Goal: Task Accomplishment & Management: Complete application form

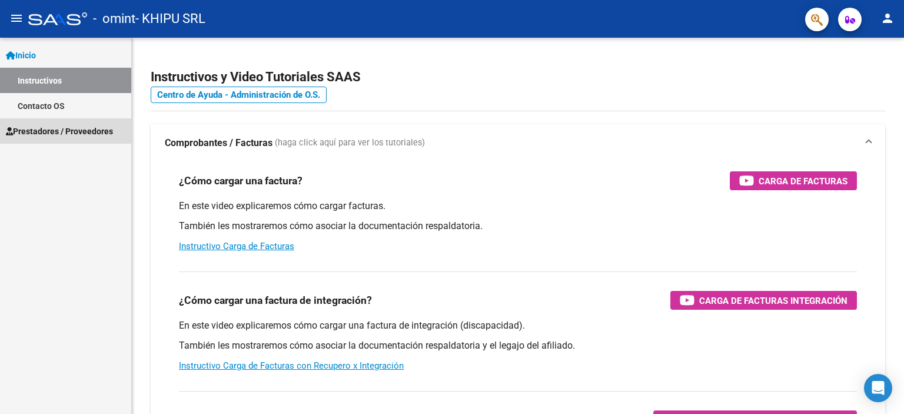
click at [66, 128] on span "Prestadores / Proveedores" at bounding box center [59, 131] width 107 height 13
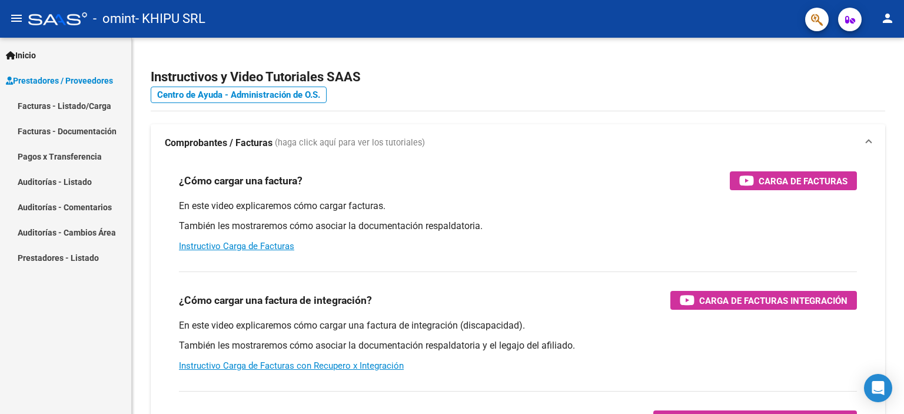
click at [66, 106] on link "Facturas - Listado/Carga" at bounding box center [65, 105] width 131 height 25
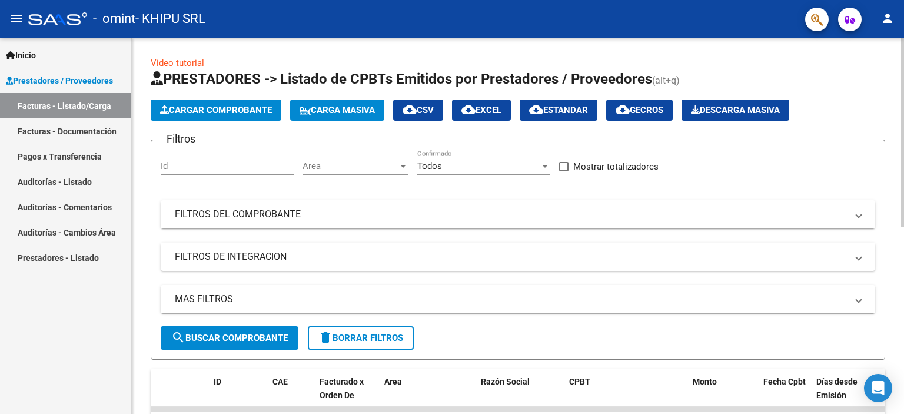
click at [228, 110] on span "Cargar Comprobante" at bounding box center [216, 110] width 112 height 11
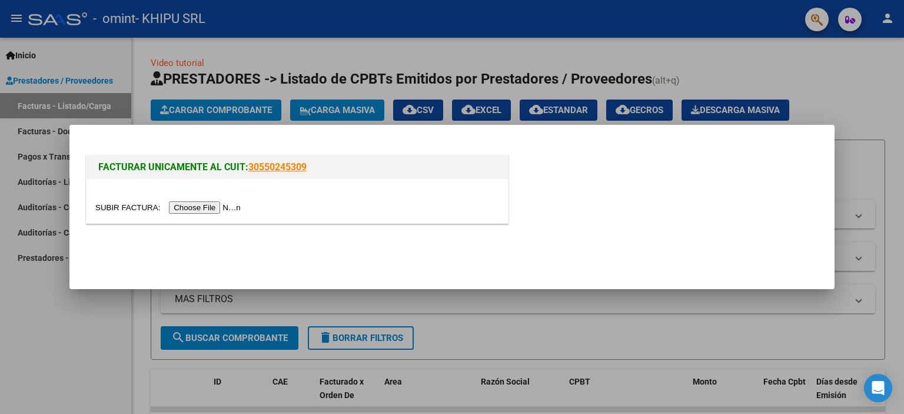
click at [186, 210] on input "file" at bounding box center [169, 207] width 149 height 12
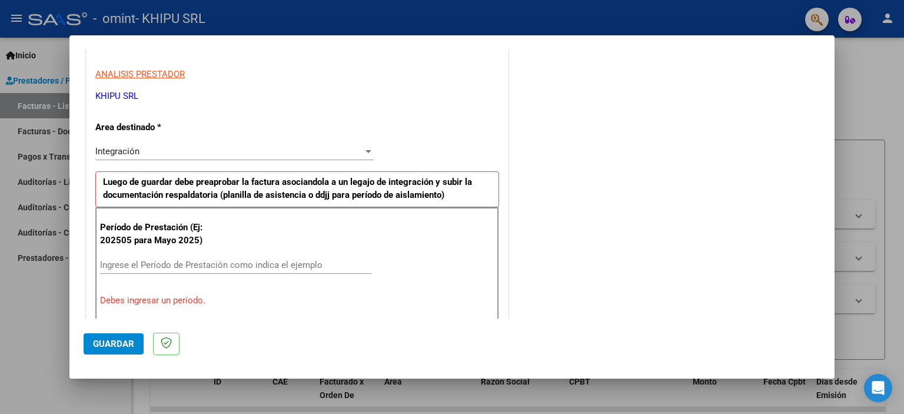
scroll to position [235, 0]
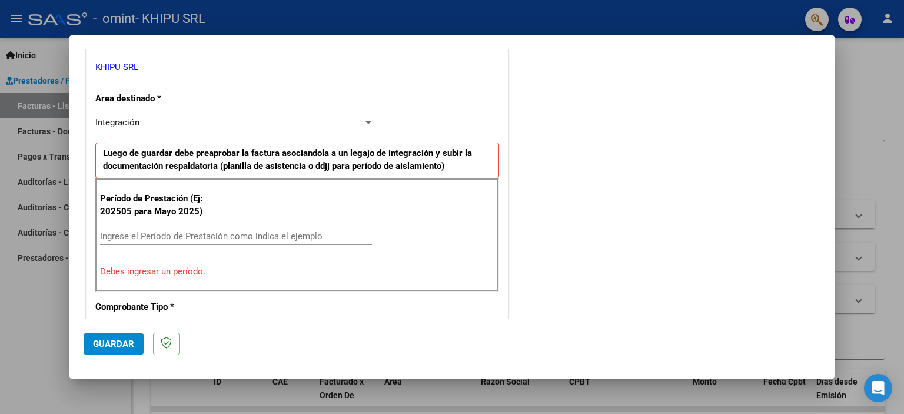
click at [235, 228] on div "Ingrese el Período de Prestación como indica el ejemplo" at bounding box center [236, 236] width 272 height 18
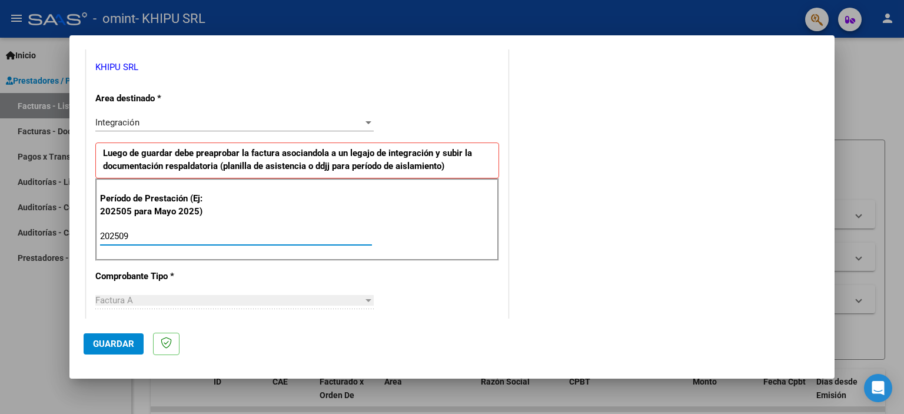
type input "202509"
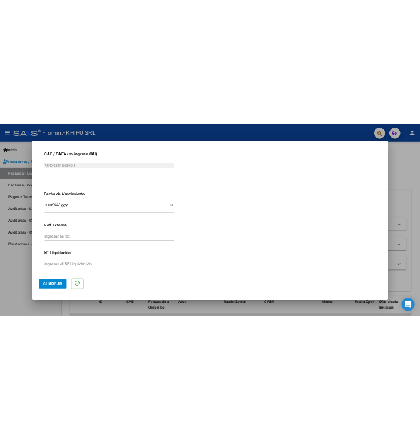
scroll to position [765, 0]
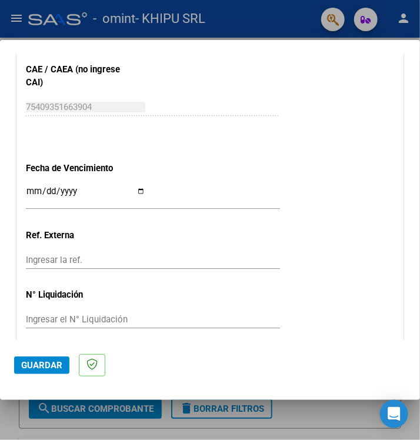
click at [128, 190] on input "Ingresar la fecha" at bounding box center [86, 196] width 120 height 19
click at [138, 193] on input "Ingresar la fecha" at bounding box center [86, 196] width 120 height 19
type input "[DATE]"
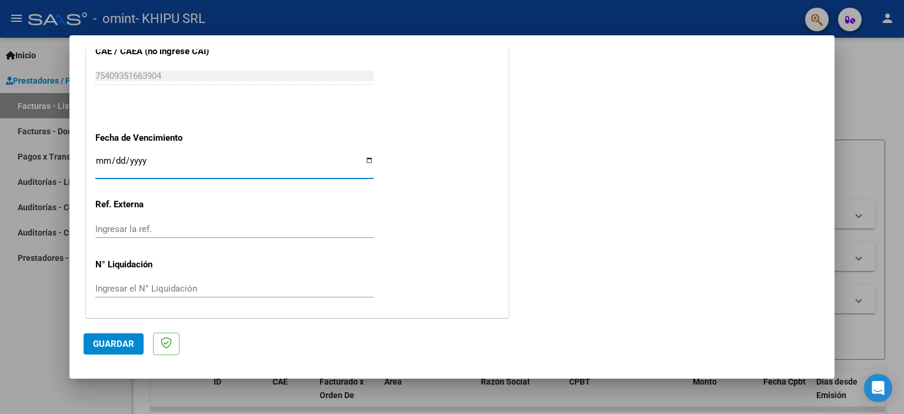
click at [120, 343] on span "Guardar" at bounding box center [113, 344] width 41 height 11
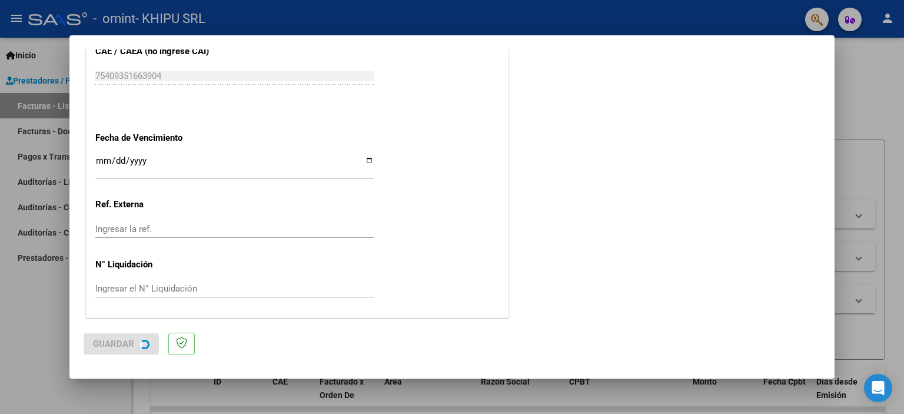
scroll to position [0, 0]
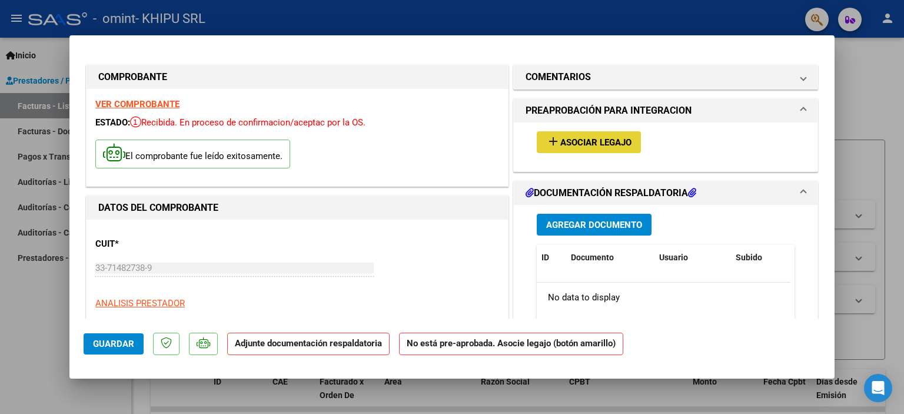
click at [622, 145] on span "Asociar Legajo" at bounding box center [595, 142] width 71 height 11
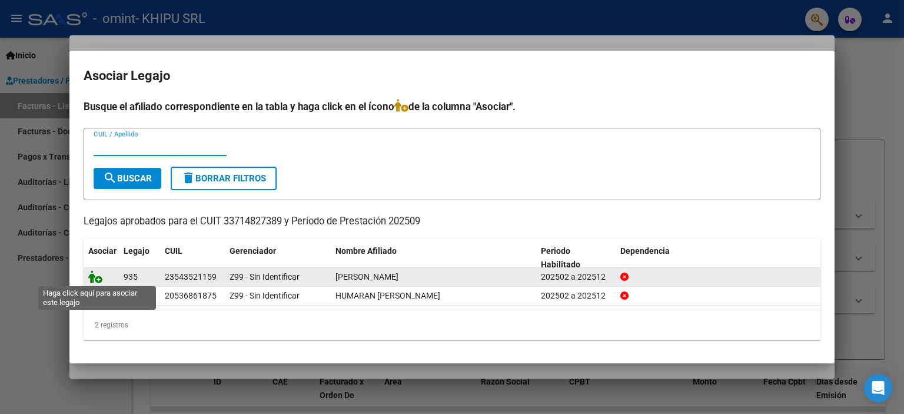
click at [93, 282] on icon at bounding box center [95, 276] width 14 height 13
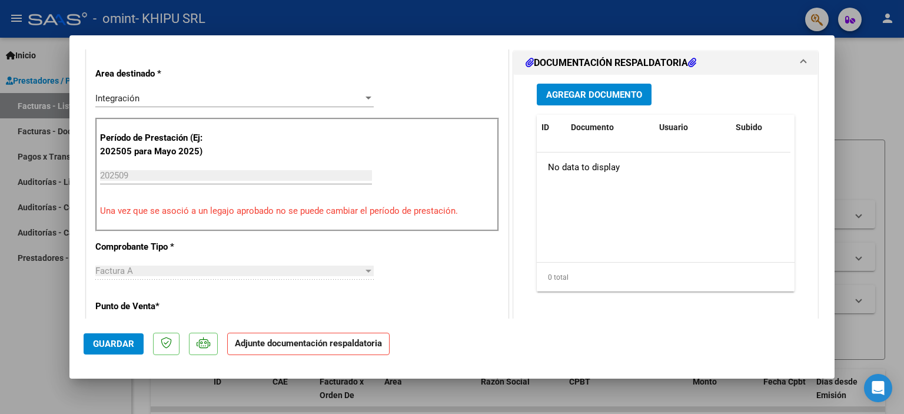
scroll to position [294, 0]
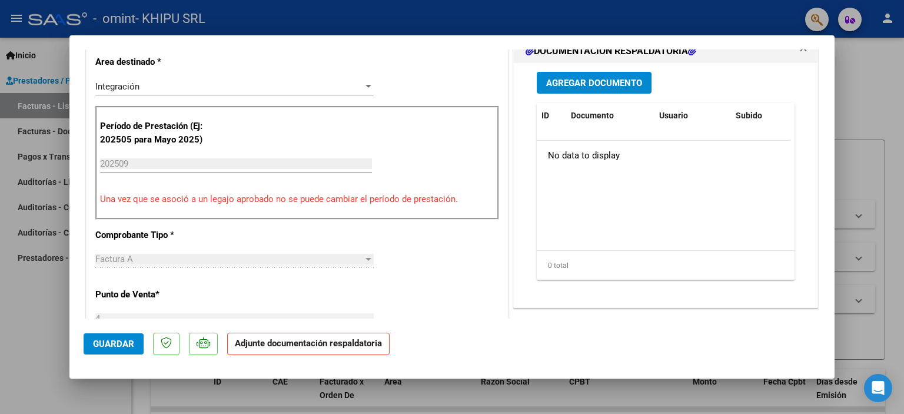
click at [601, 79] on span "Agregar Documento" at bounding box center [594, 83] width 96 height 11
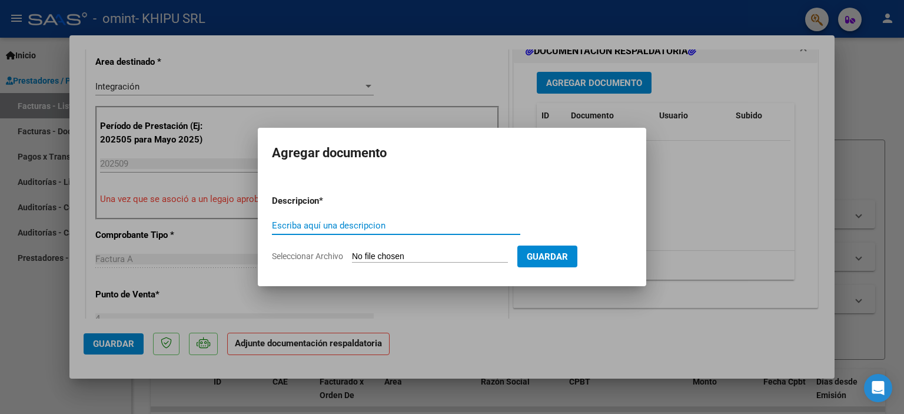
click at [366, 226] on input "Escriba aquí una descripcion" at bounding box center [396, 225] width 248 height 11
type input "Planilla de asistencia"
click at [377, 254] on input "Seleccionar Archivo" at bounding box center [430, 256] width 156 height 11
click at [390, 252] on input "Seleccionar Archivo" at bounding box center [430, 256] width 156 height 11
type input "C:\fakepath\[PERSON_NAME] - [DATE].pdf"
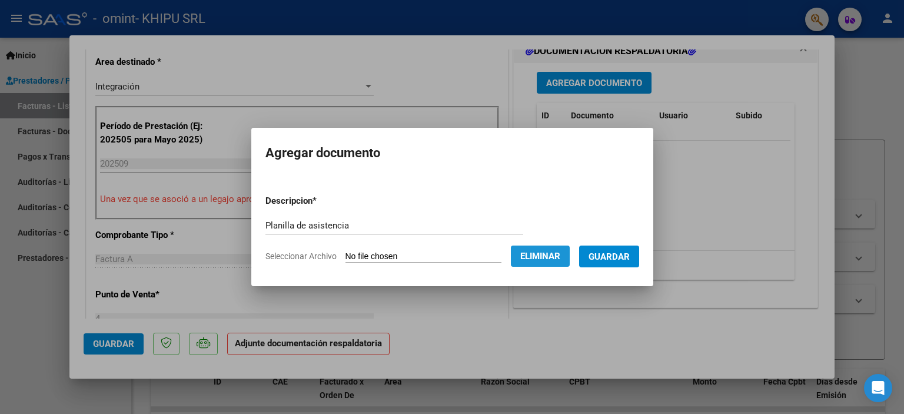
click at [560, 259] on span "Eliminar" at bounding box center [540, 256] width 40 height 11
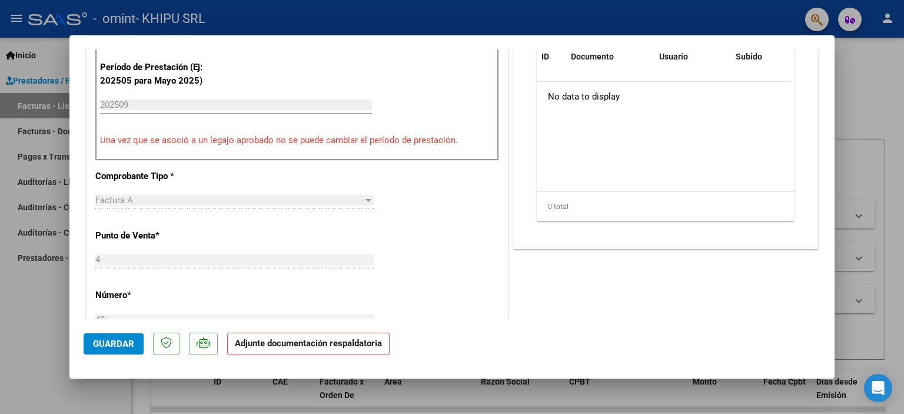
scroll to position [177, 0]
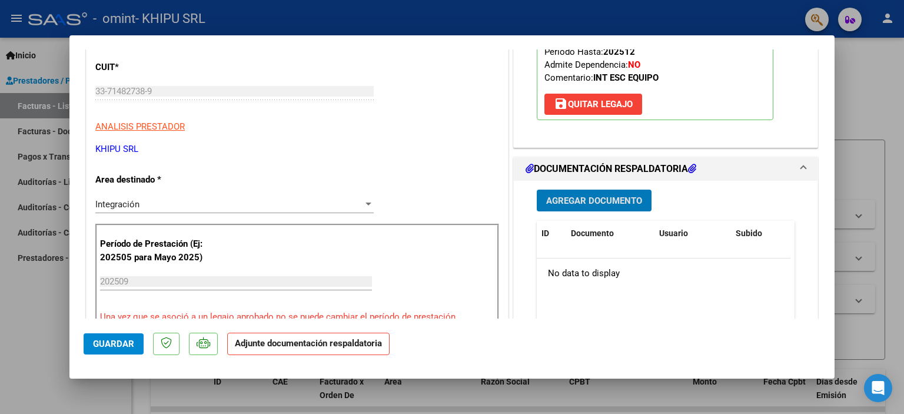
click at [594, 205] on span "Agregar Documento" at bounding box center [594, 200] width 96 height 11
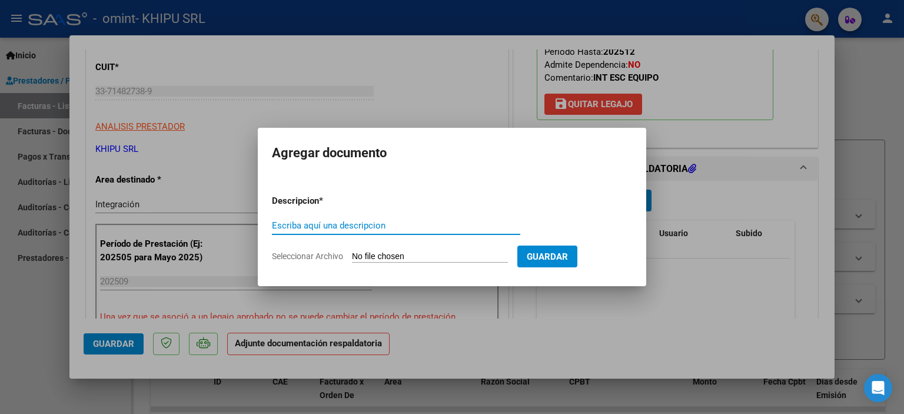
click at [361, 217] on div "Escriba aquí una descripcion" at bounding box center [396, 226] width 248 height 18
click at [381, 225] on input "Escriba aquí una descripcion" at bounding box center [396, 225] width 248 height 11
type input "Planilla"
click at [371, 258] on input "Seleccionar Archivo" at bounding box center [430, 256] width 156 height 11
type input "C:\fakepath\[PERSON_NAME] - [DATE].pdf"
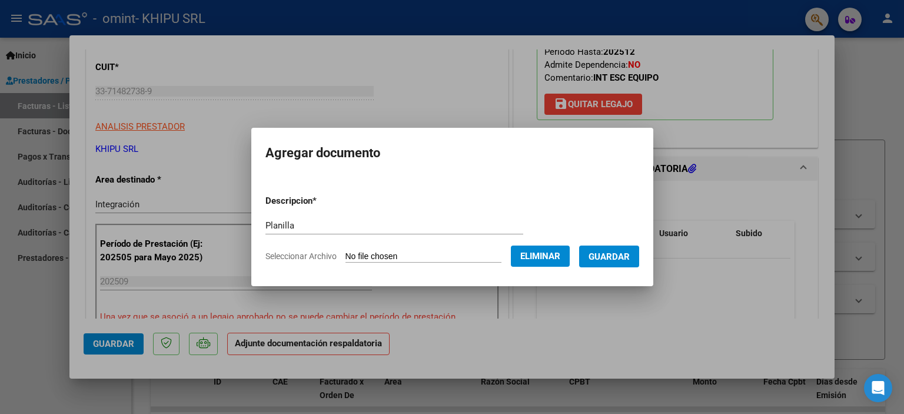
click at [617, 254] on span "Guardar" at bounding box center [609, 256] width 41 height 11
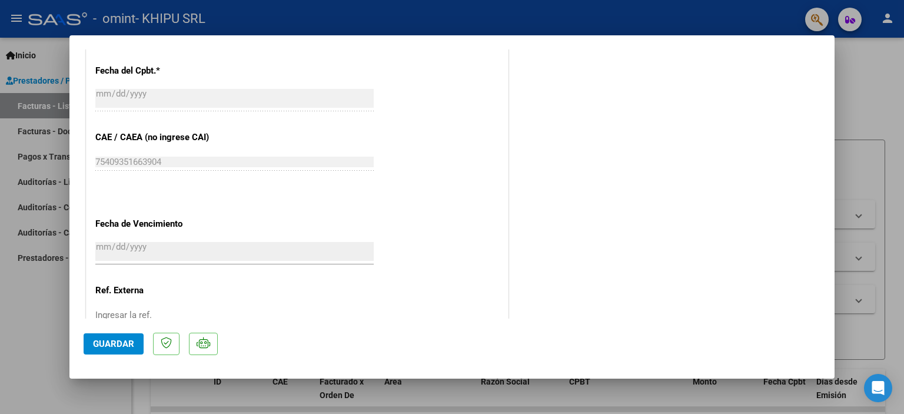
scroll to position [784, 0]
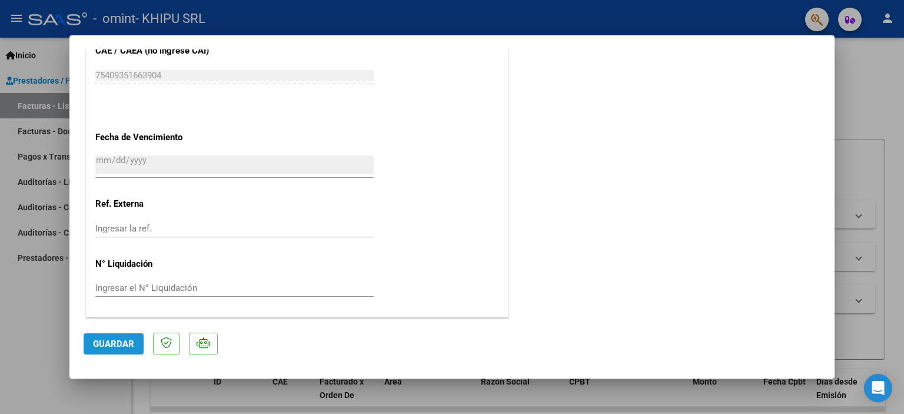
click at [121, 339] on span "Guardar" at bounding box center [113, 344] width 41 height 11
click at [94, 344] on span "Guardar" at bounding box center [113, 344] width 41 height 11
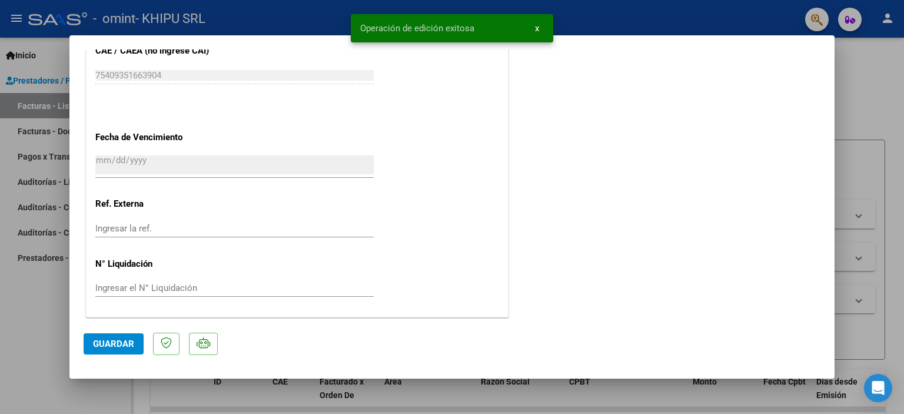
type input "$ 0,00"
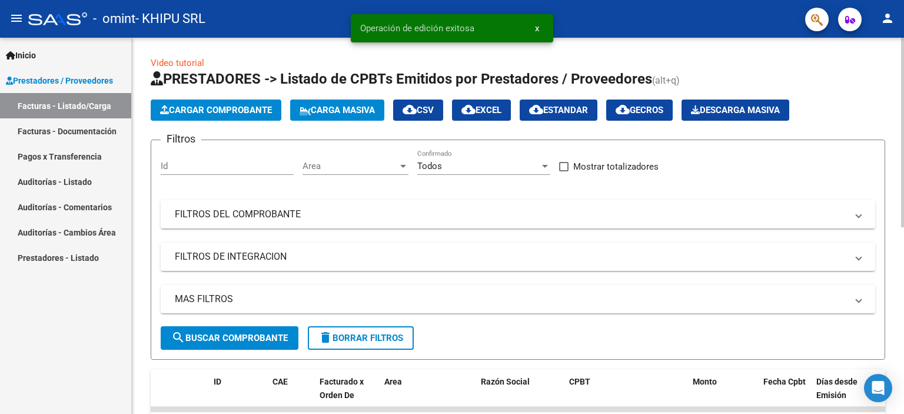
click at [183, 112] on span "Cargar Comprobante" at bounding box center [216, 110] width 112 height 11
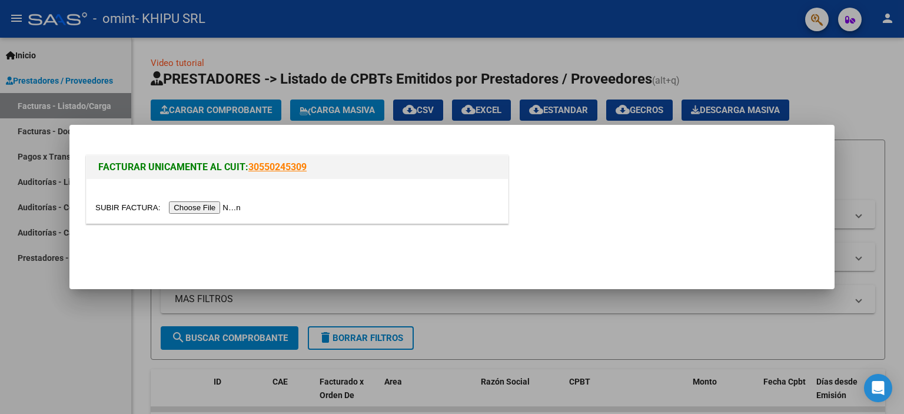
click at [234, 209] on input "file" at bounding box center [169, 207] width 149 height 12
click at [208, 208] on input "file" at bounding box center [169, 207] width 149 height 12
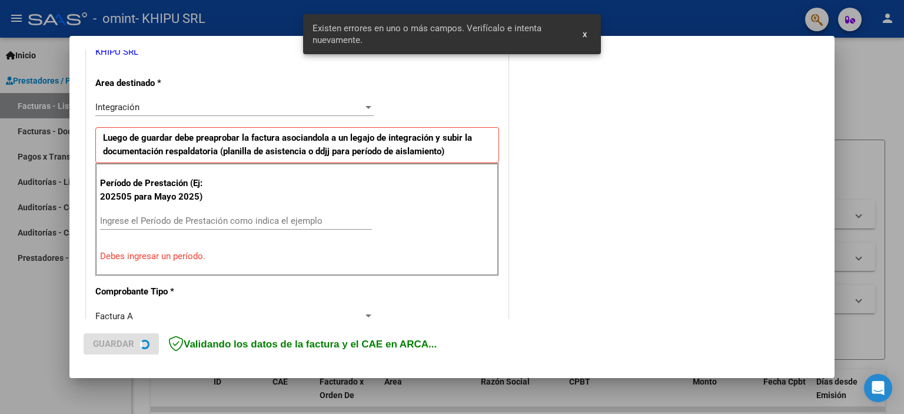
scroll to position [252, 0]
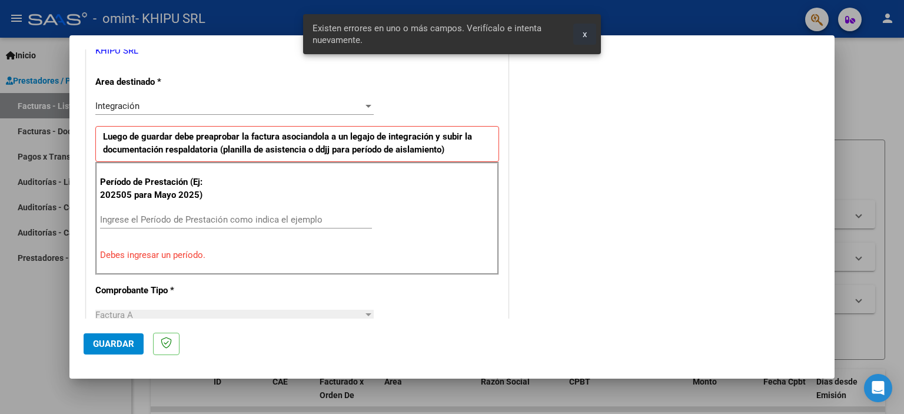
click at [588, 34] on button "x" at bounding box center [584, 34] width 23 height 21
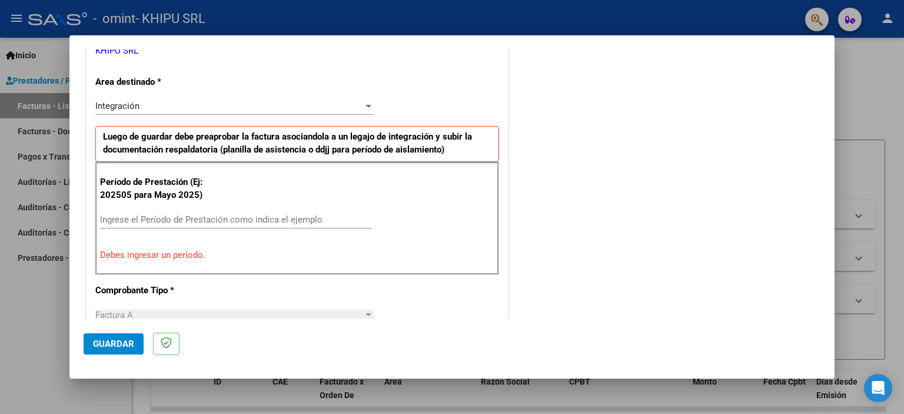
click at [250, 211] on div "Ingrese el Período de Prestación como indica el ejemplo" at bounding box center [236, 220] width 272 height 18
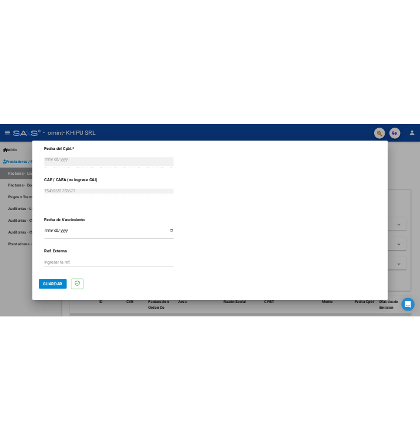
scroll to position [723, 0]
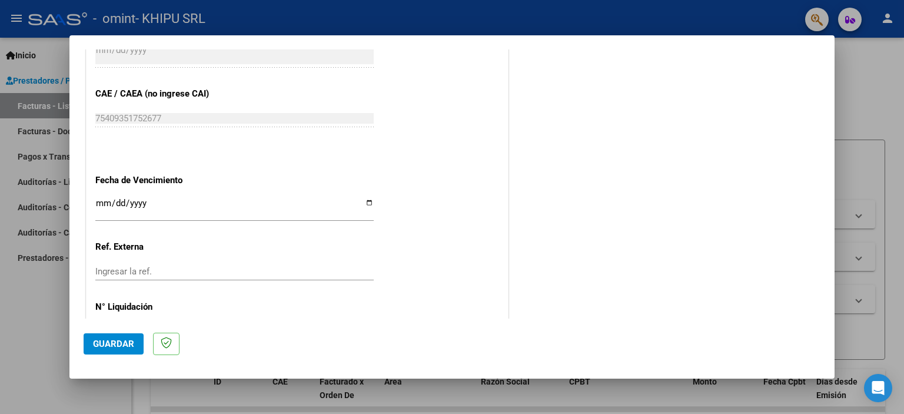
type input "202509"
click at [365, 203] on input "Ingresar la fecha" at bounding box center [234, 207] width 278 height 19
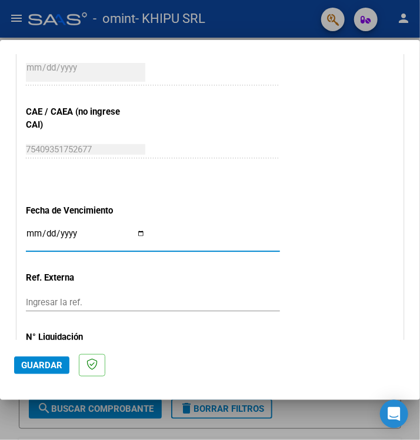
click at [136, 235] on input "Ingresar la fecha" at bounding box center [86, 238] width 120 height 19
type input "[DATE]"
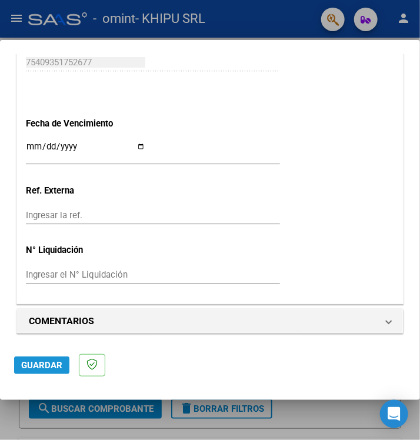
click at [52, 366] on span "Guardar" at bounding box center [41, 365] width 41 height 11
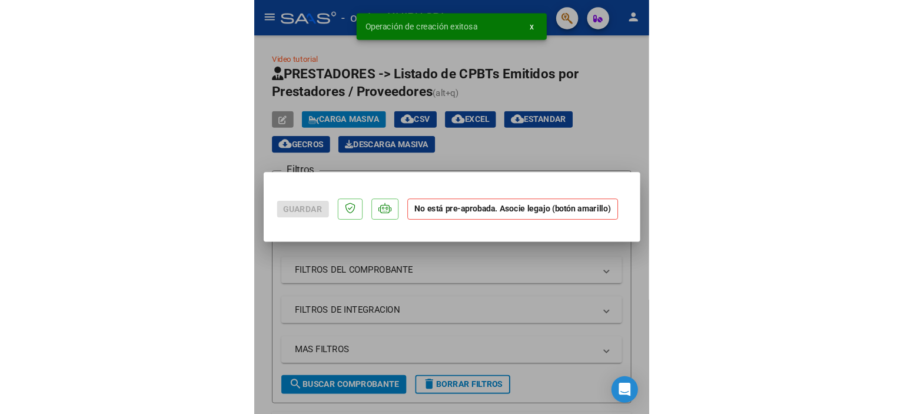
scroll to position [0, 0]
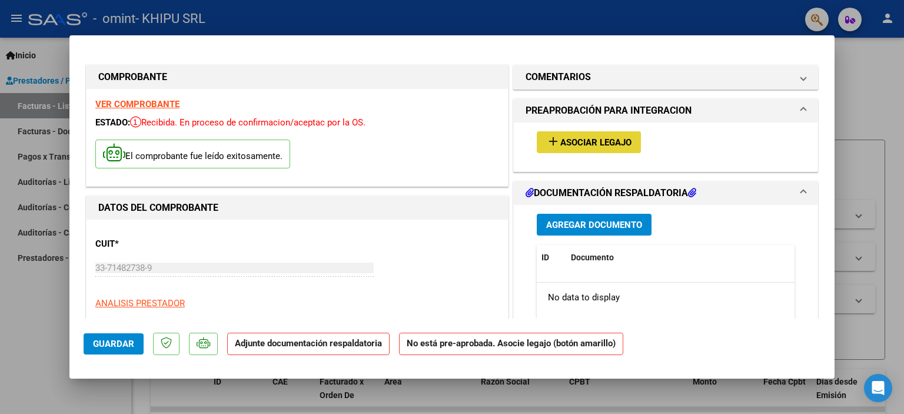
click at [591, 147] on span "Asociar Legajo" at bounding box center [595, 142] width 71 height 11
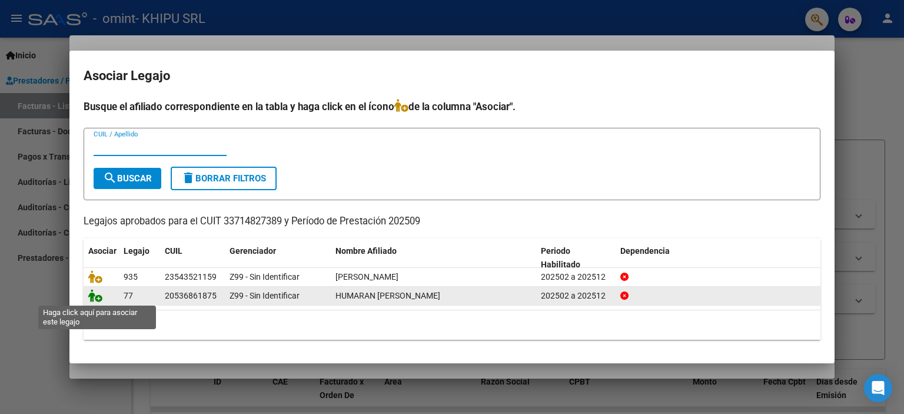
click at [97, 294] on icon at bounding box center [95, 295] width 14 height 13
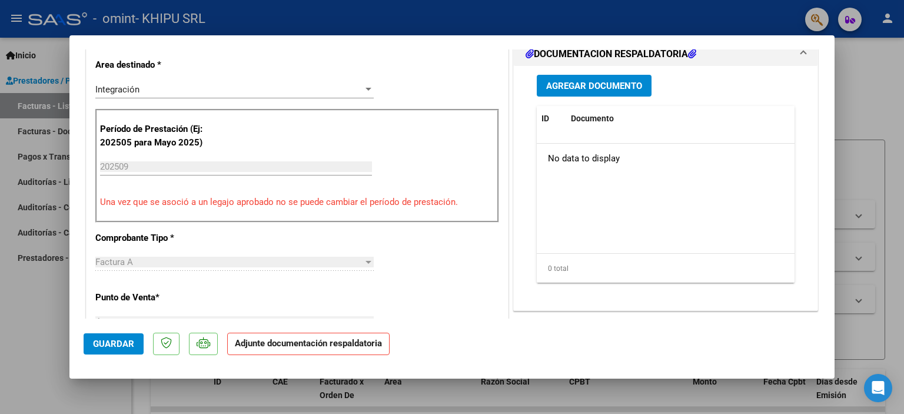
scroll to position [294, 0]
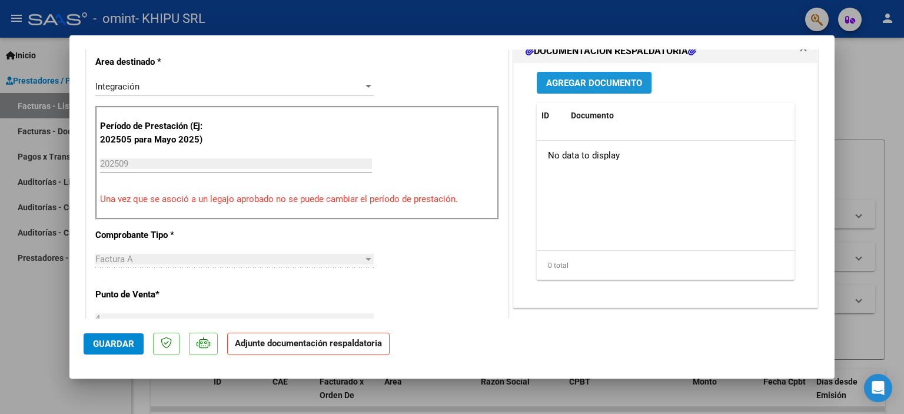
click at [578, 88] on span "Agregar Documento" at bounding box center [594, 83] width 96 height 11
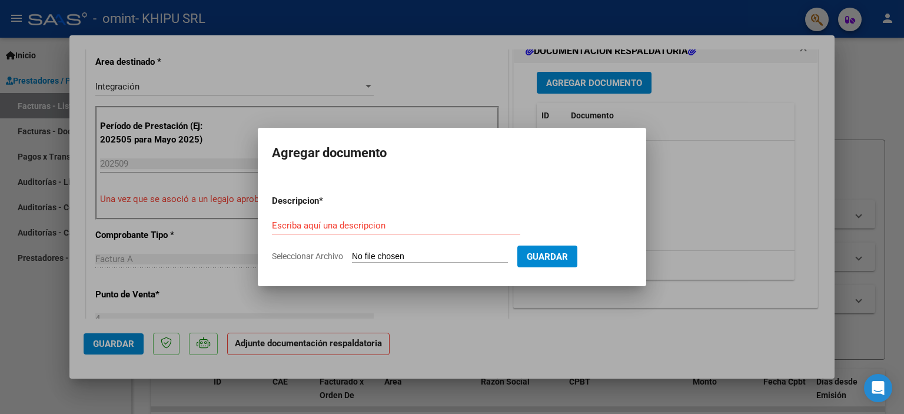
click at [334, 217] on div "Escriba aquí una descripcion" at bounding box center [396, 226] width 248 height 18
click at [351, 227] on input "Escriba aquí una descripcion" at bounding box center [396, 225] width 248 height 11
type input "Planilla de asistencia"
click at [389, 261] on input "Seleccionar Archivo" at bounding box center [430, 256] width 156 height 11
type input "C:\fakepath\HUMARAN.pdf"
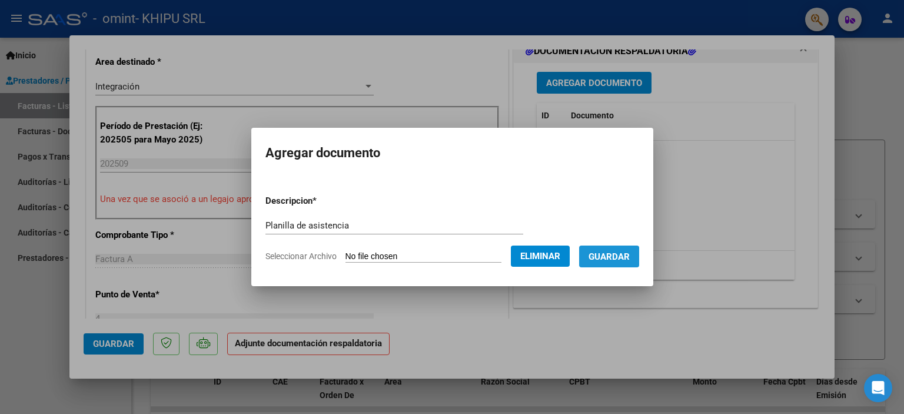
click at [619, 257] on span "Guardar" at bounding box center [609, 256] width 41 height 11
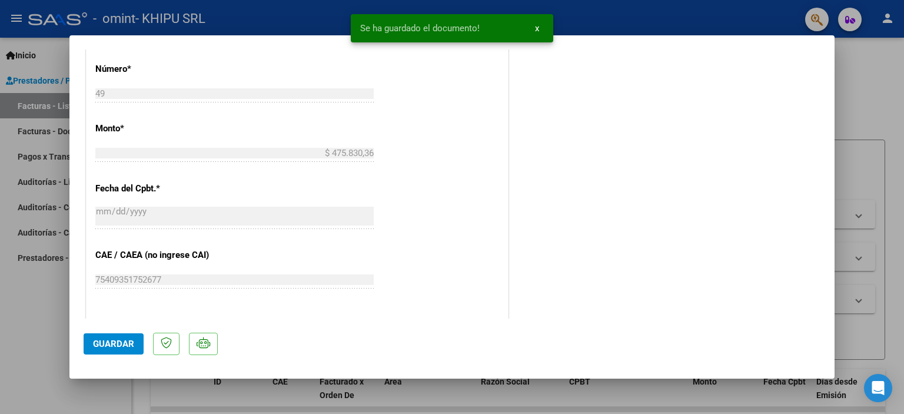
scroll to position [589, 0]
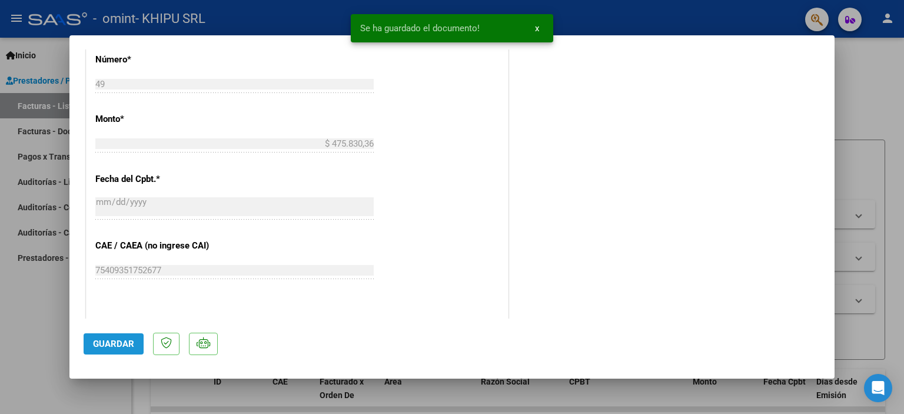
click at [110, 343] on span "Guardar" at bounding box center [113, 344] width 41 height 11
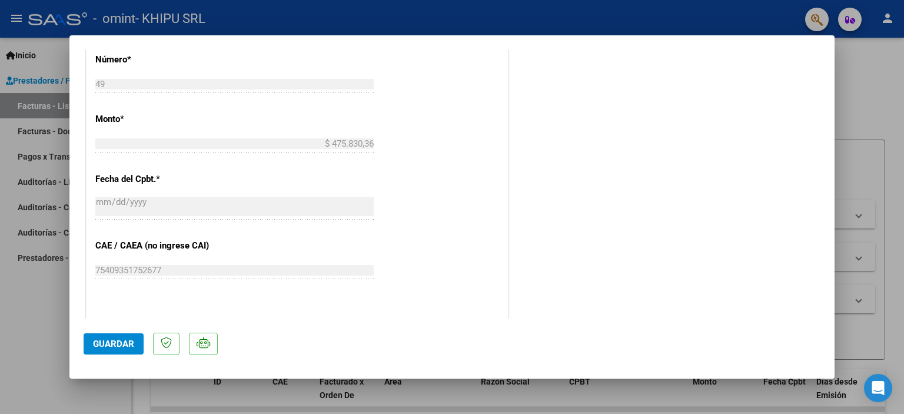
click at [118, 339] on span "Guardar" at bounding box center [113, 344] width 41 height 11
click at [115, 339] on span "Guardar" at bounding box center [113, 344] width 41 height 11
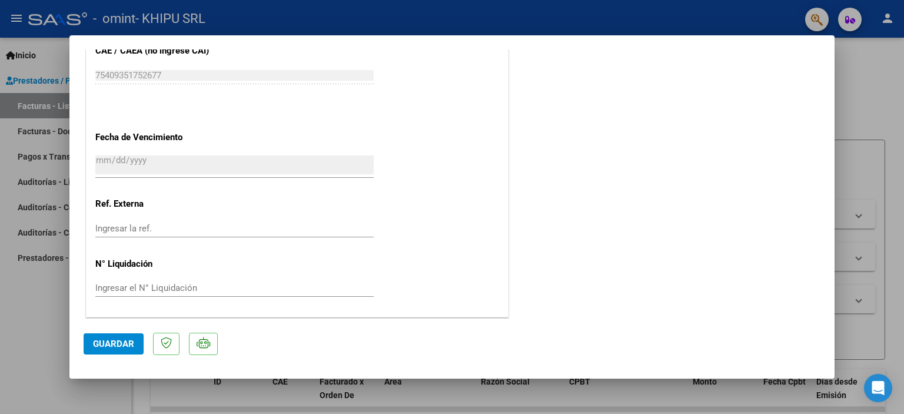
type input "$ 0,00"
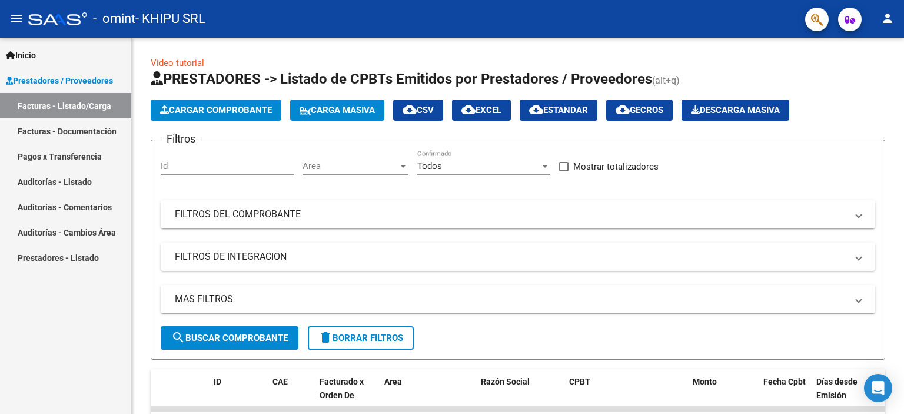
click at [62, 103] on link "Facturas - Listado/Carga" at bounding box center [65, 105] width 131 height 25
click at [67, 77] on span "Prestadores / Proveedores" at bounding box center [59, 80] width 107 height 13
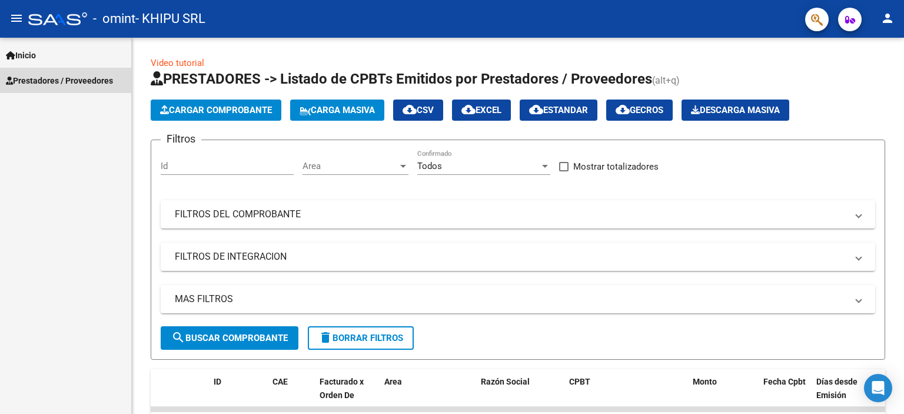
click at [72, 78] on span "Prestadores / Proveedores" at bounding box center [59, 80] width 107 height 13
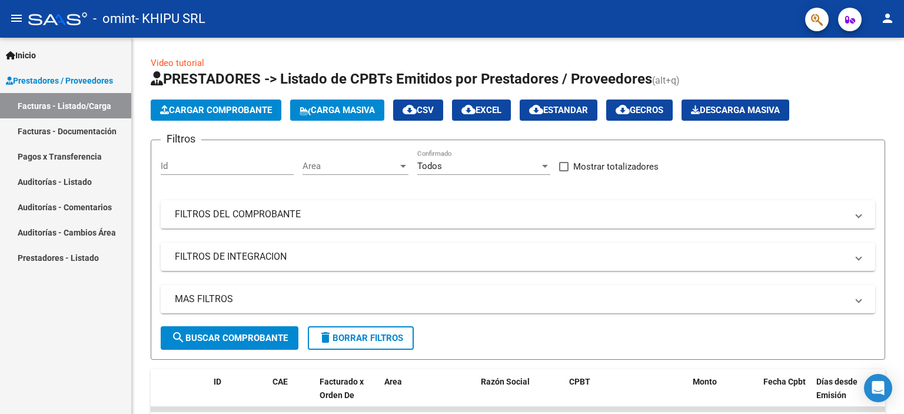
click at [78, 132] on link "Facturas - Documentación" at bounding box center [65, 130] width 131 height 25
